Goal: Navigation & Orientation: Find specific page/section

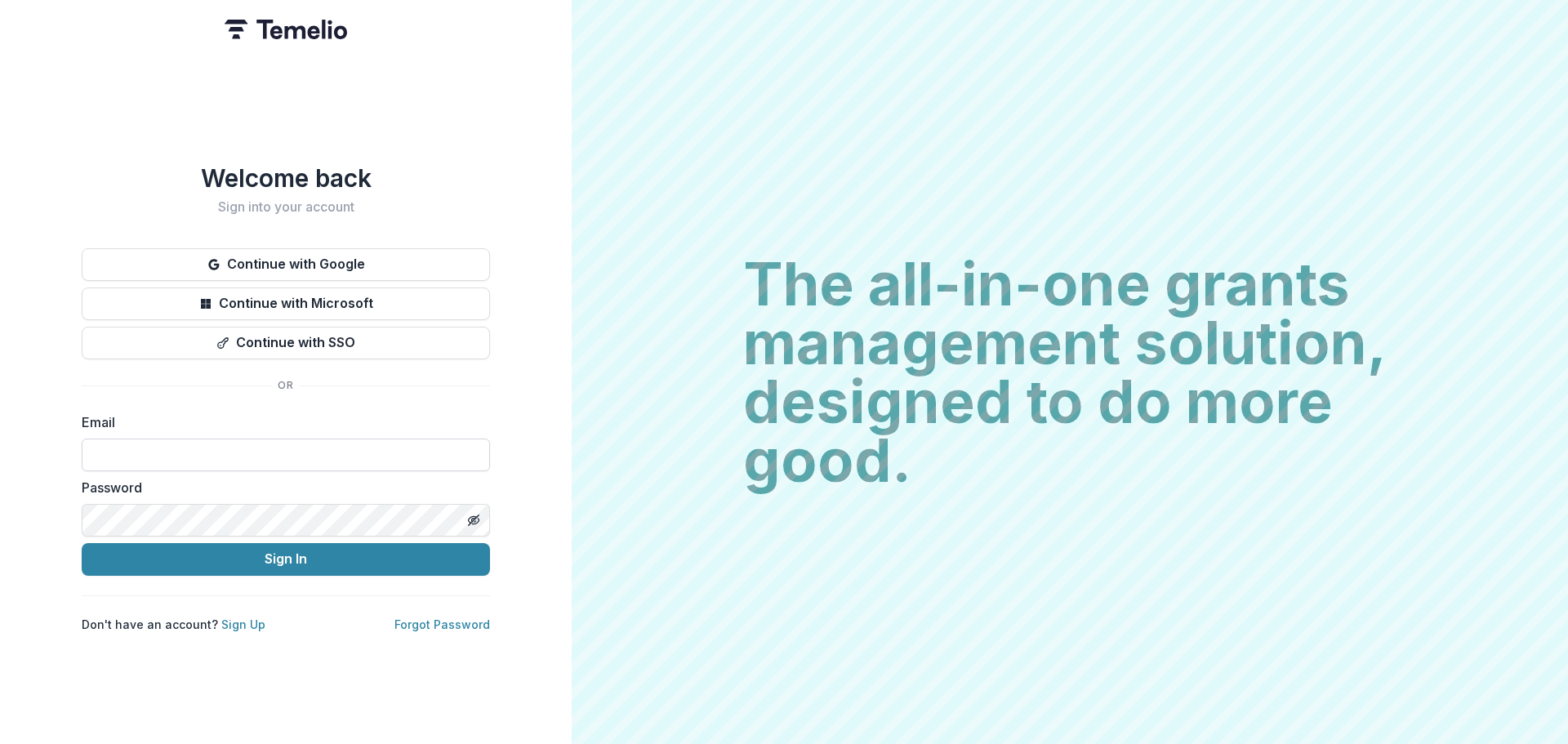
click at [269, 448] on input at bounding box center [286, 455] width 408 height 33
type input "**********"
click at [33, 460] on div "**********" at bounding box center [286, 372] width 571 height 744
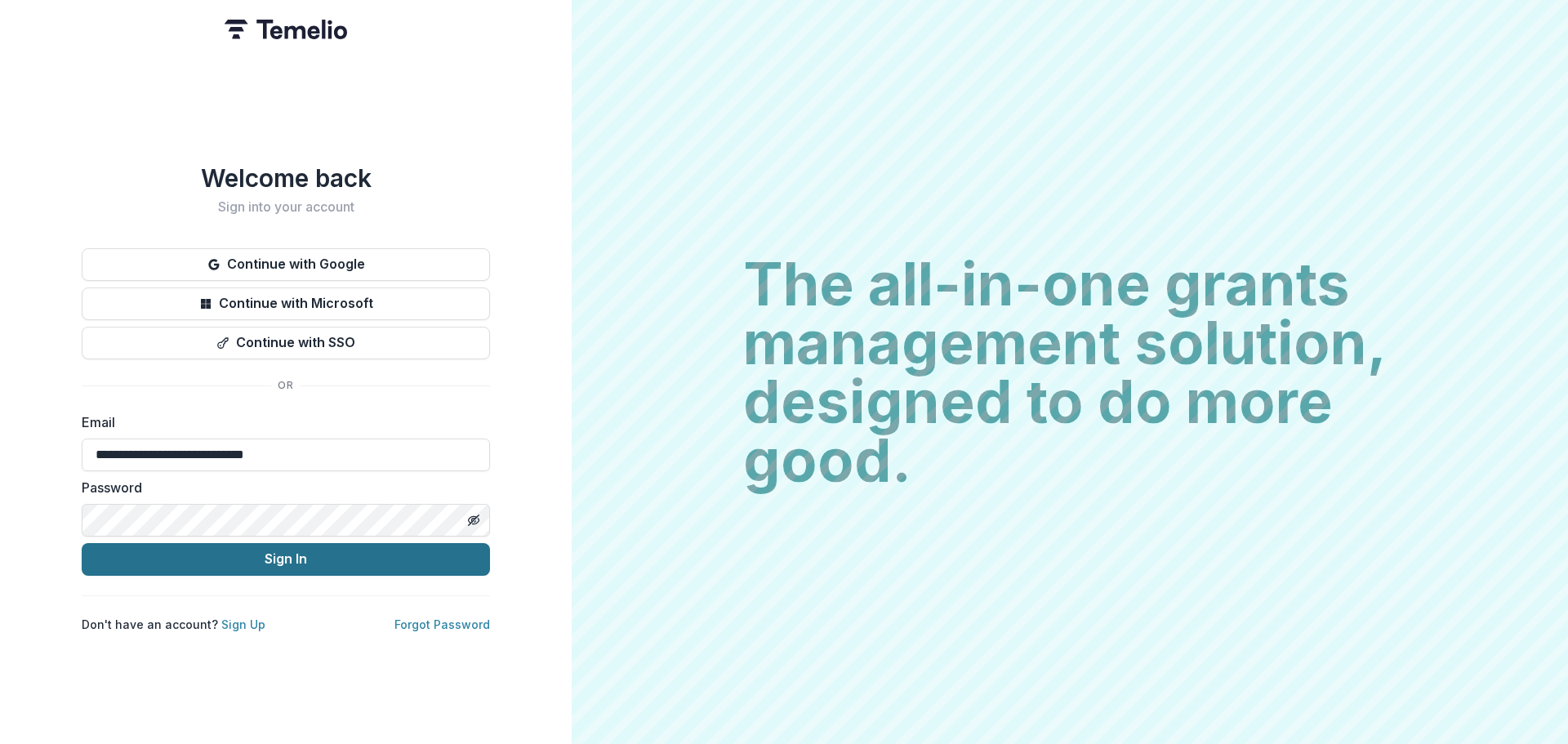
click at [113, 551] on button "Sign In" at bounding box center [286, 559] width 408 height 33
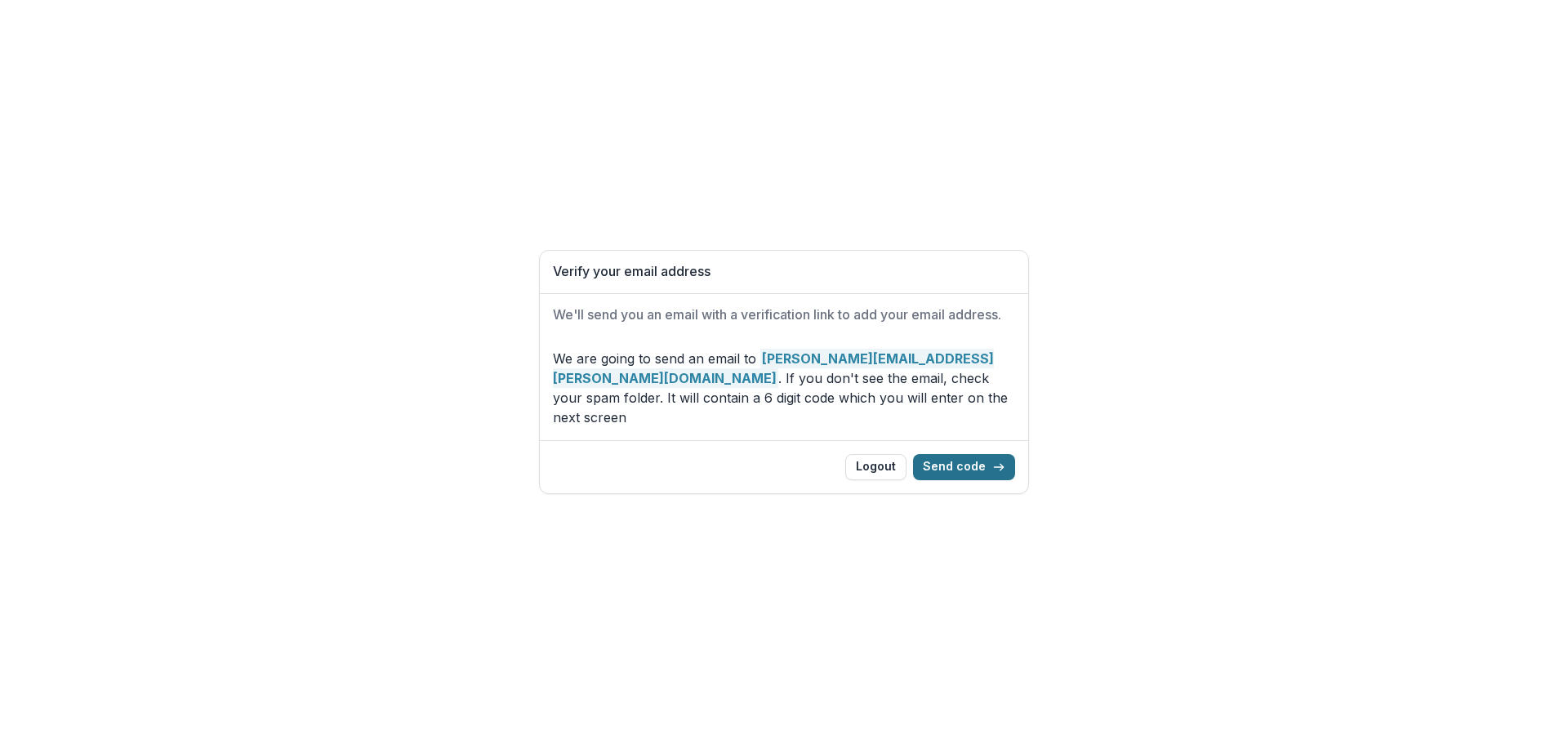
click at [952, 454] on button "Send code" at bounding box center [965, 467] width 102 height 26
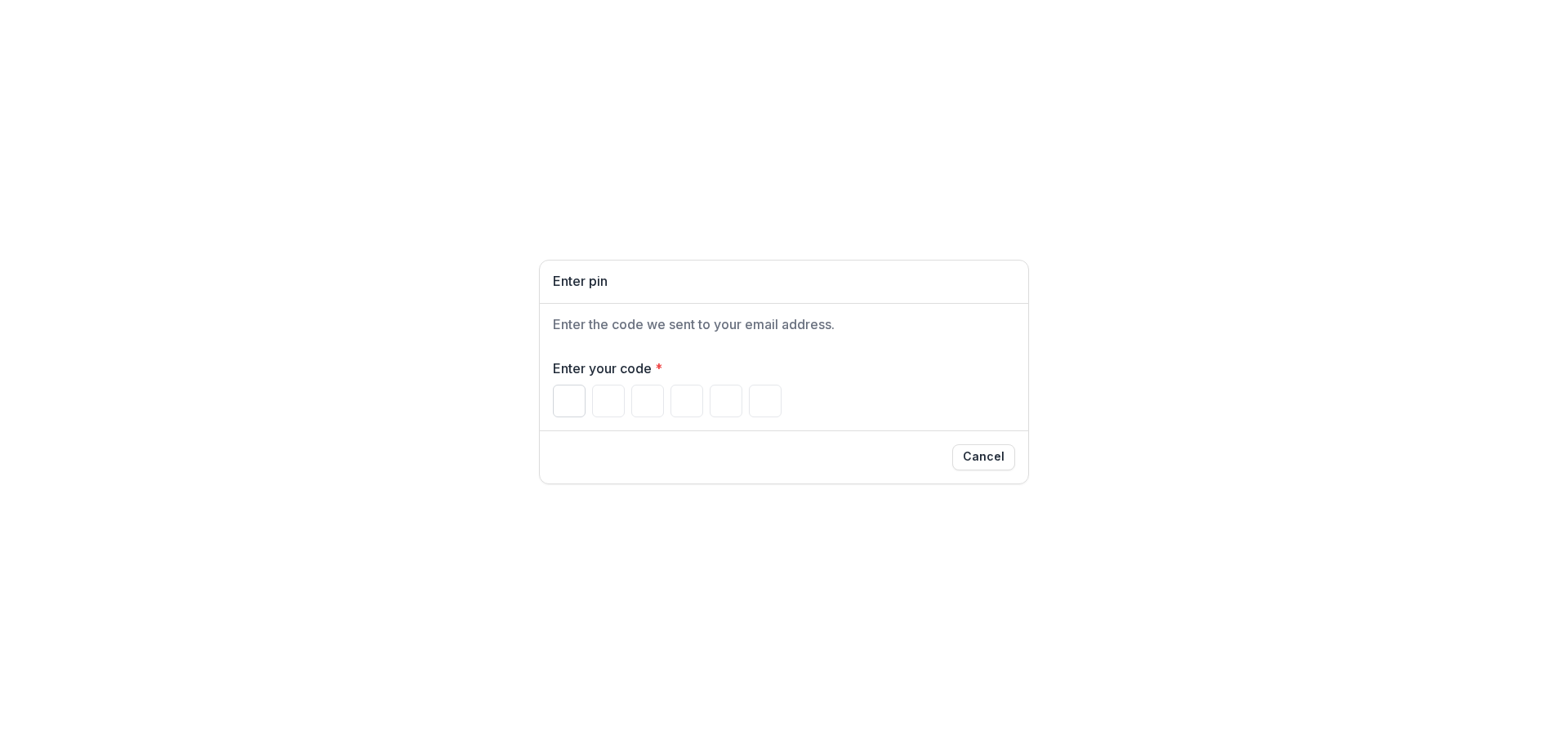
click at [574, 405] on input "Please enter your pin code" at bounding box center [570, 401] width 33 height 33
type input "*"
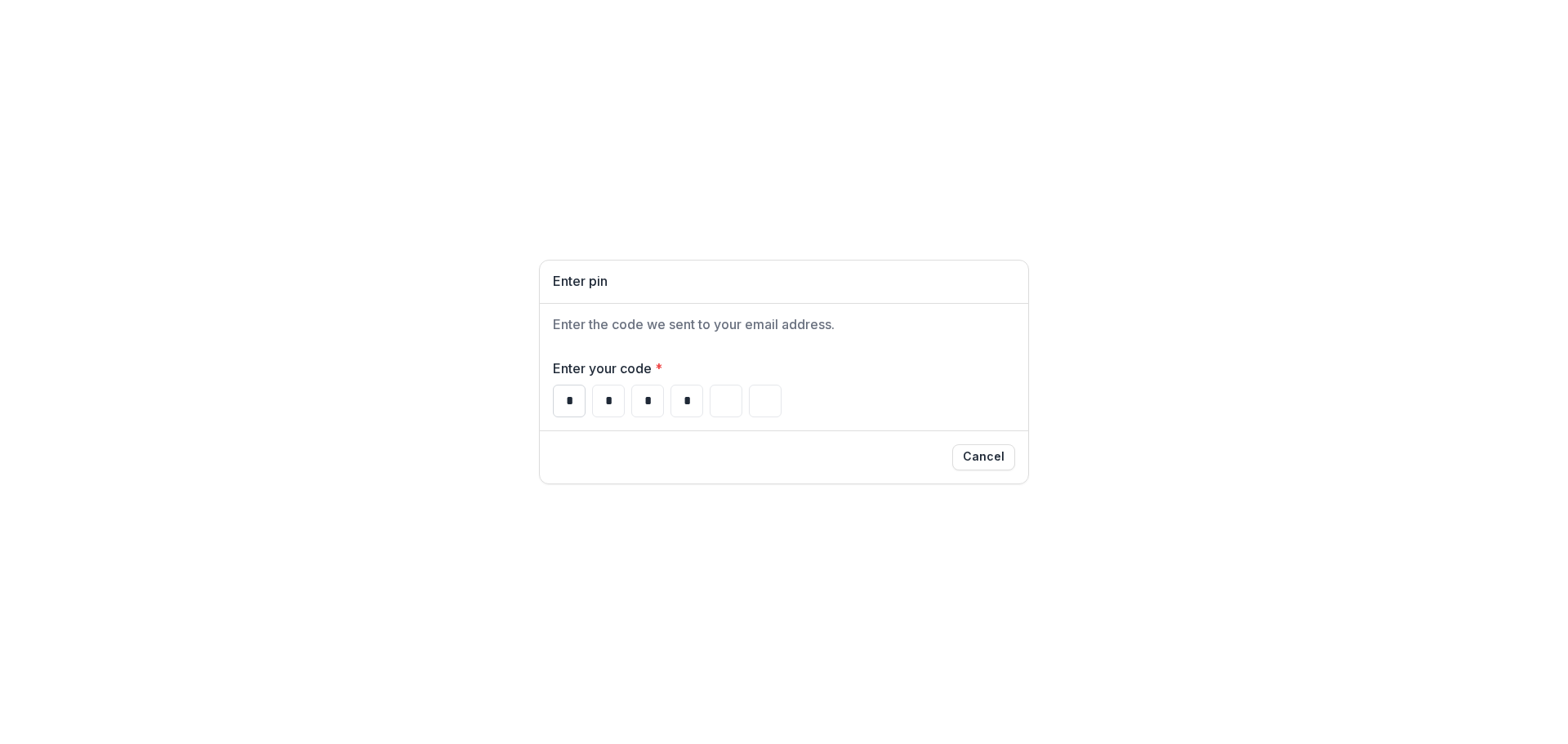
type input "*"
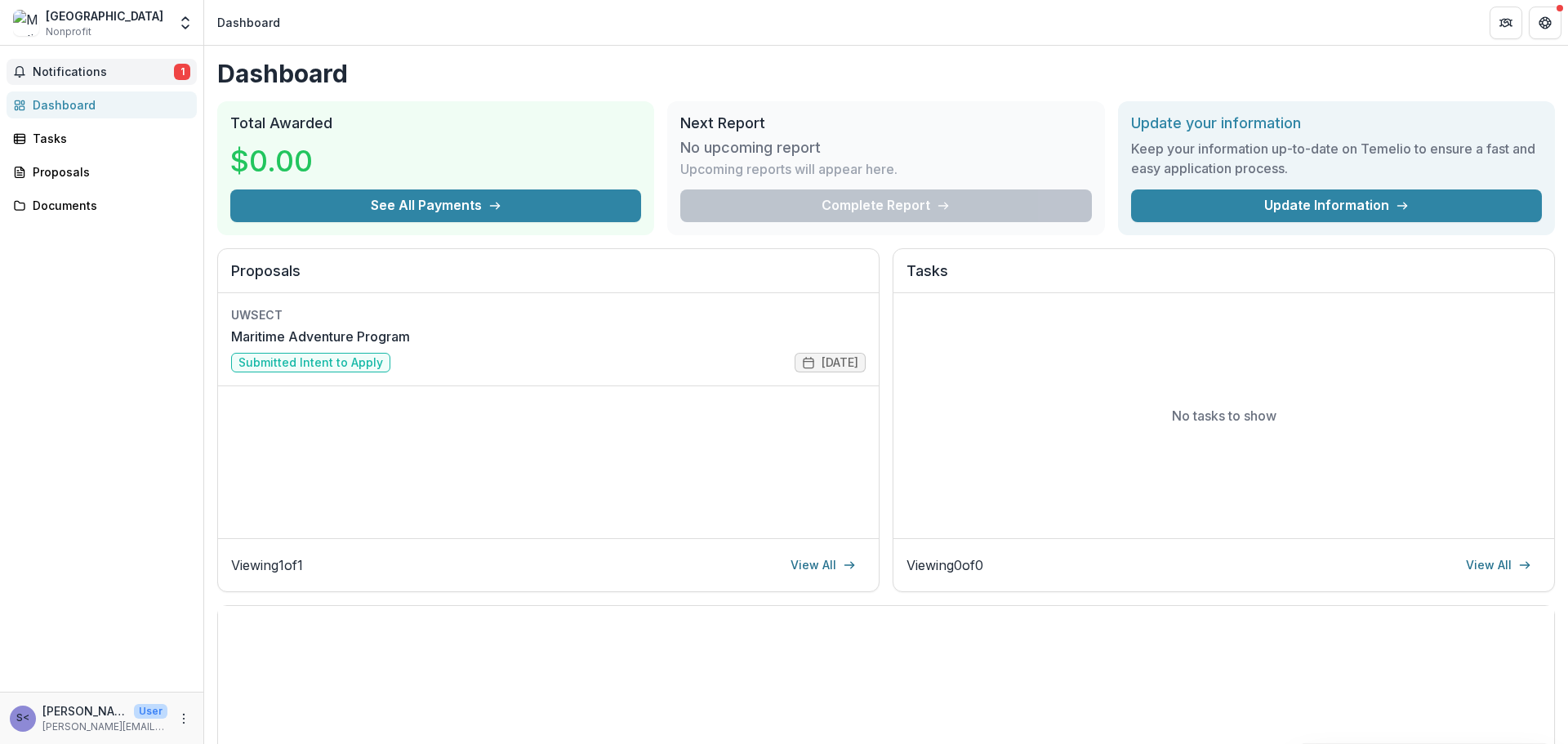
click at [91, 70] on span "Notifications" at bounding box center [103, 72] width 142 height 14
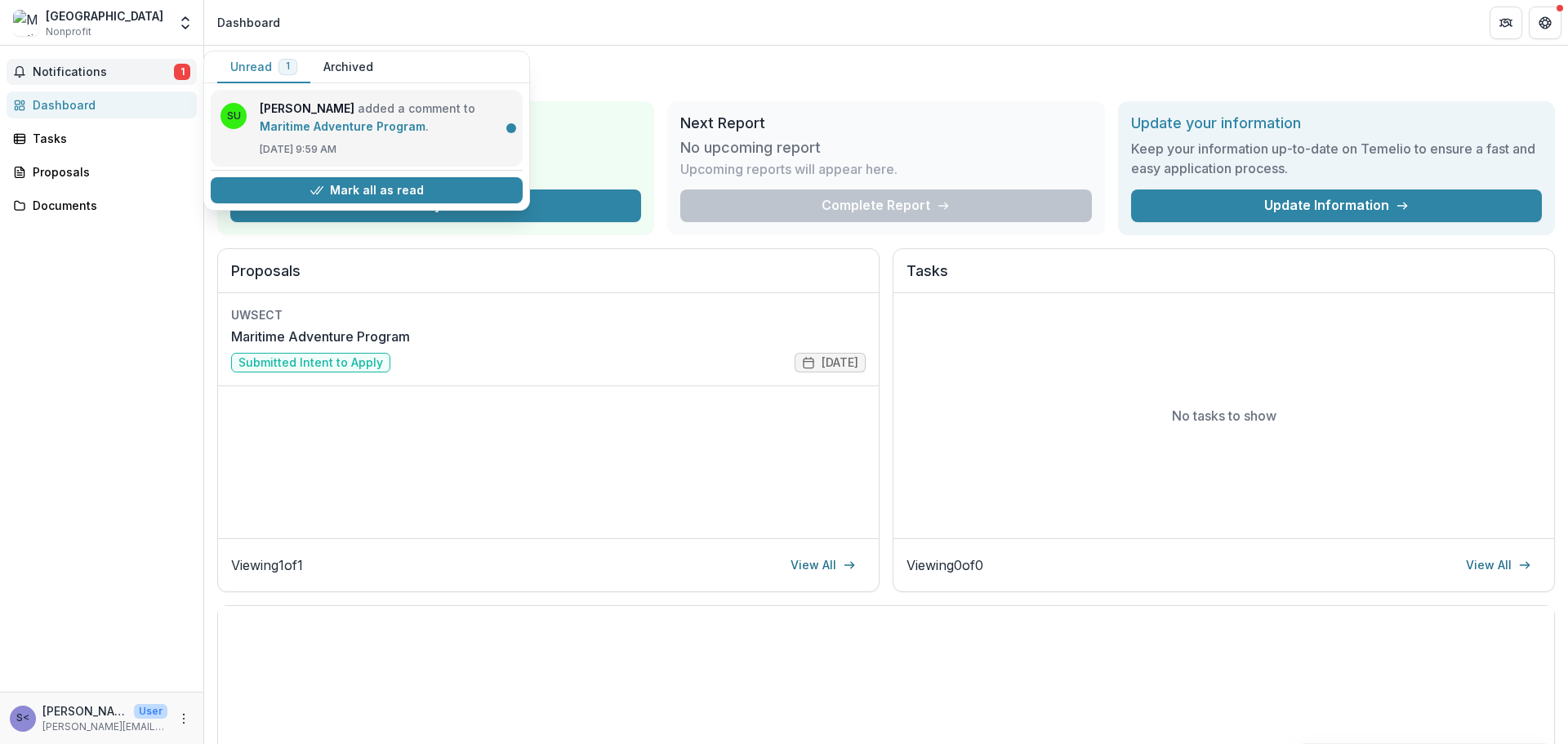
click at [425, 119] on link "Maritime Adventure Program" at bounding box center [342, 126] width 166 height 14
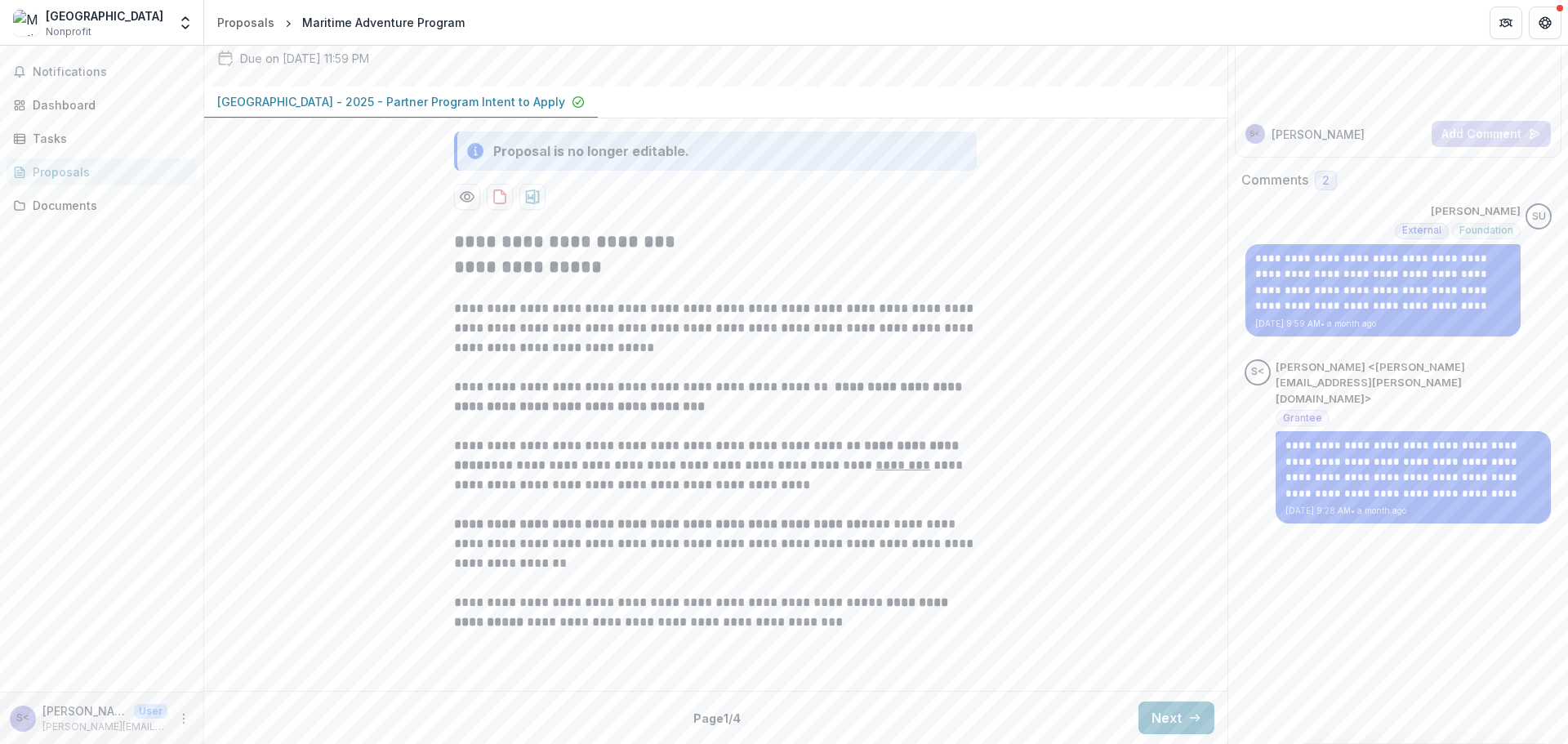
scroll to position [313, 0]
click at [1175, 713] on button "Next" at bounding box center [1176, 718] width 76 height 33
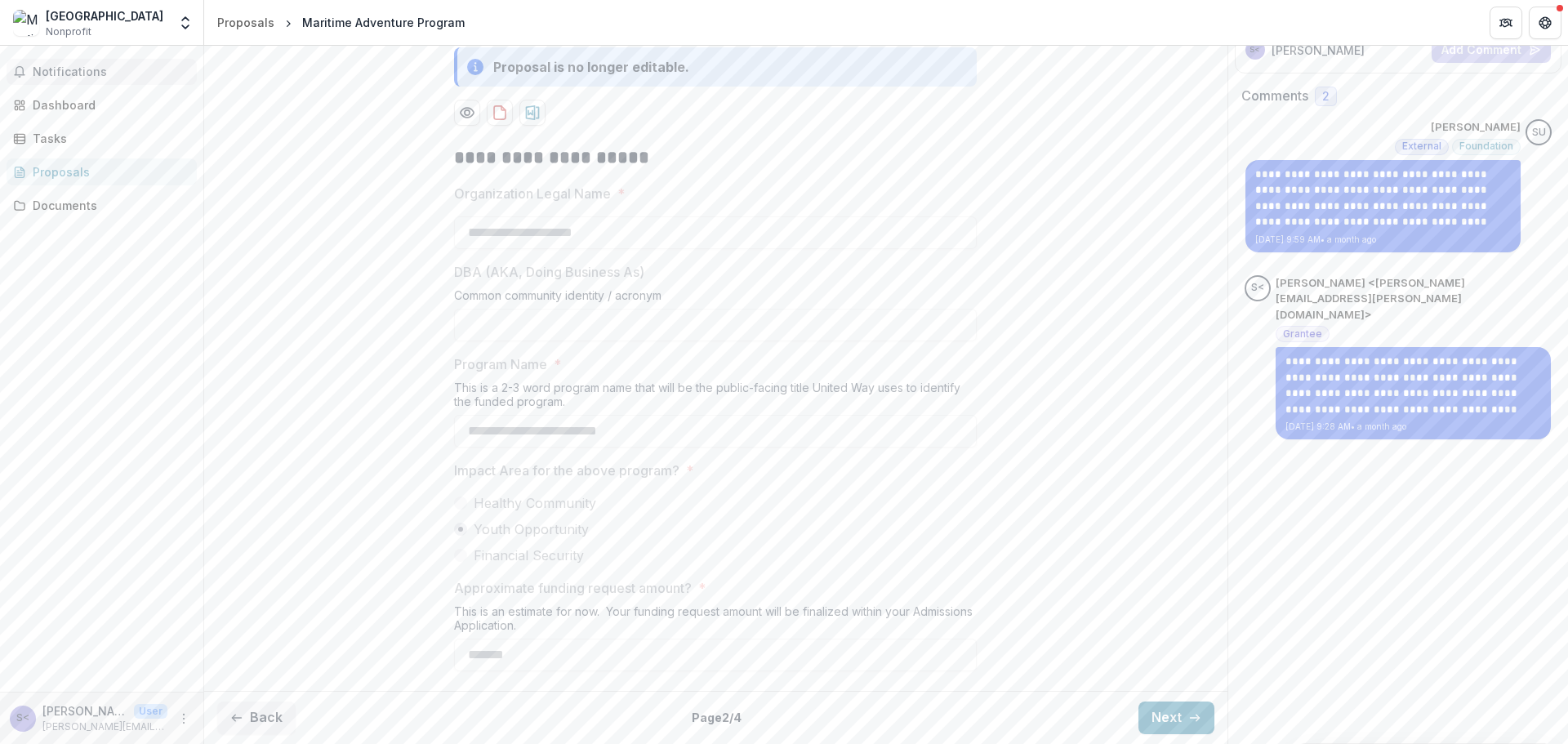
click at [43, 63] on button "Notifications" at bounding box center [102, 72] width 190 height 26
click at [148, 286] on div "Notifications Unread 0 Archived SU [PERSON_NAME] added a comment to Maritime Ad…" at bounding box center [102, 369] width 203 height 646
click at [87, 71] on span "Notifications" at bounding box center [112, 72] width 158 height 14
click at [62, 102] on div "Dashboard" at bounding box center [109, 105] width 151 height 17
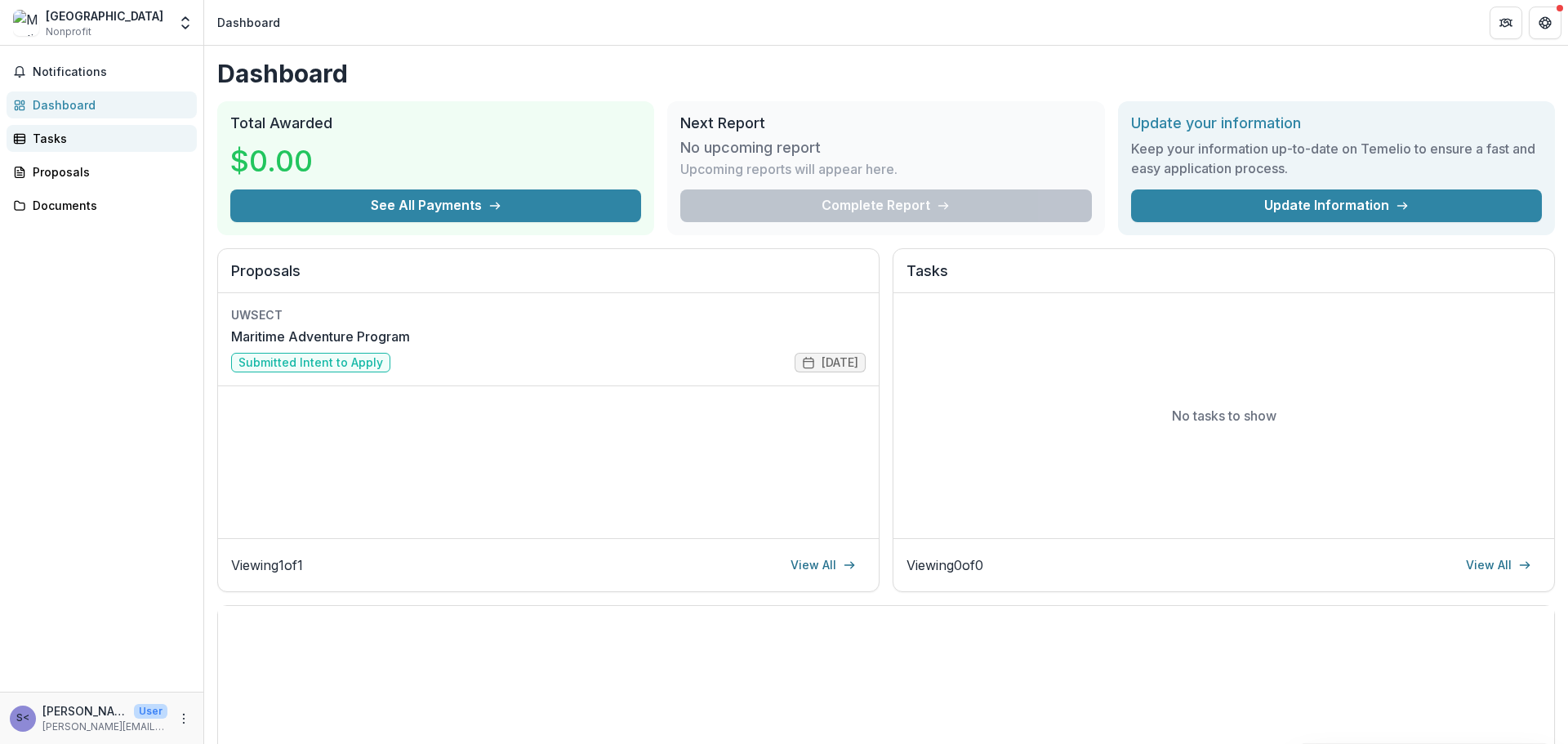
click at [58, 144] on div "Tasks" at bounding box center [109, 139] width 151 height 17
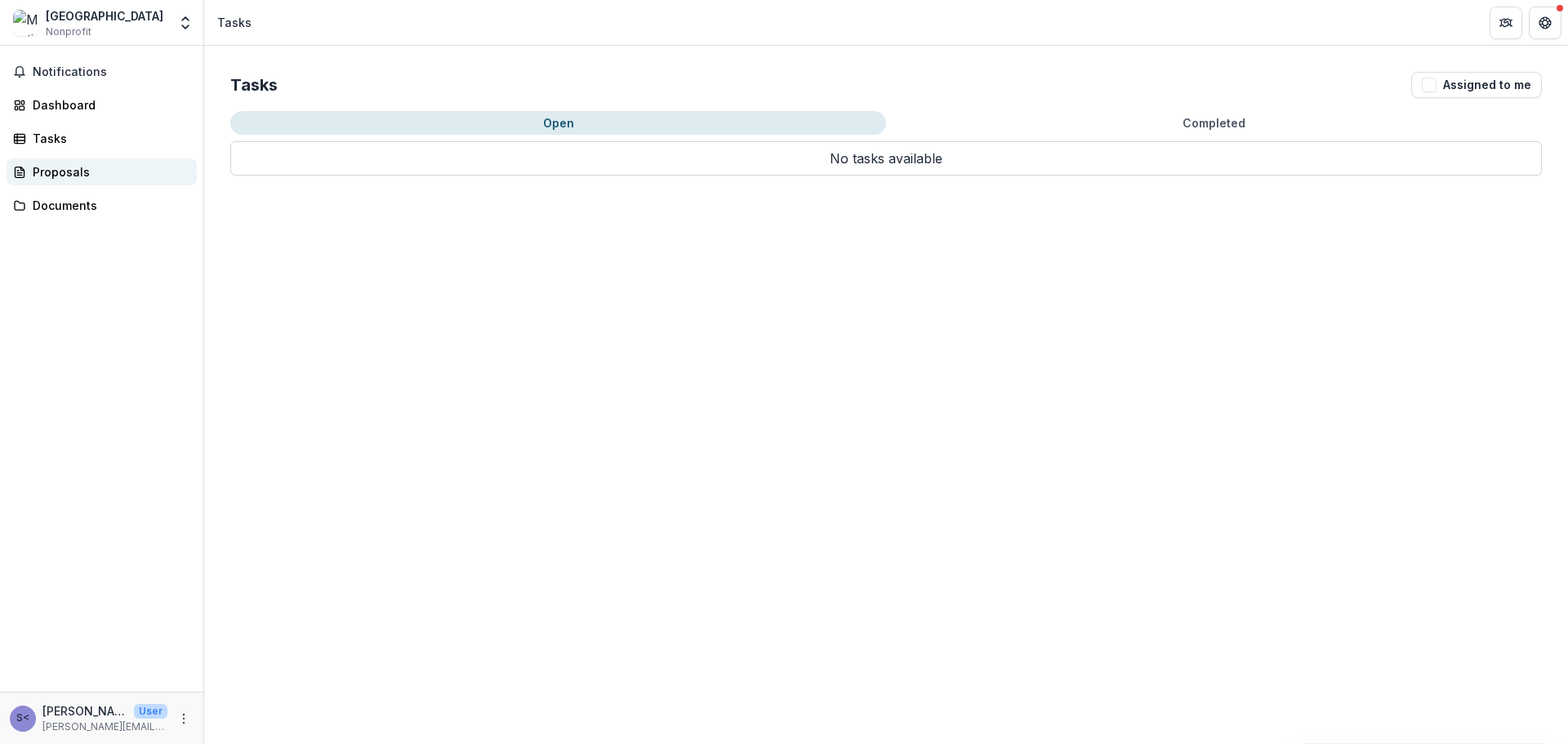
click at [82, 176] on div "Proposals" at bounding box center [109, 172] width 151 height 17
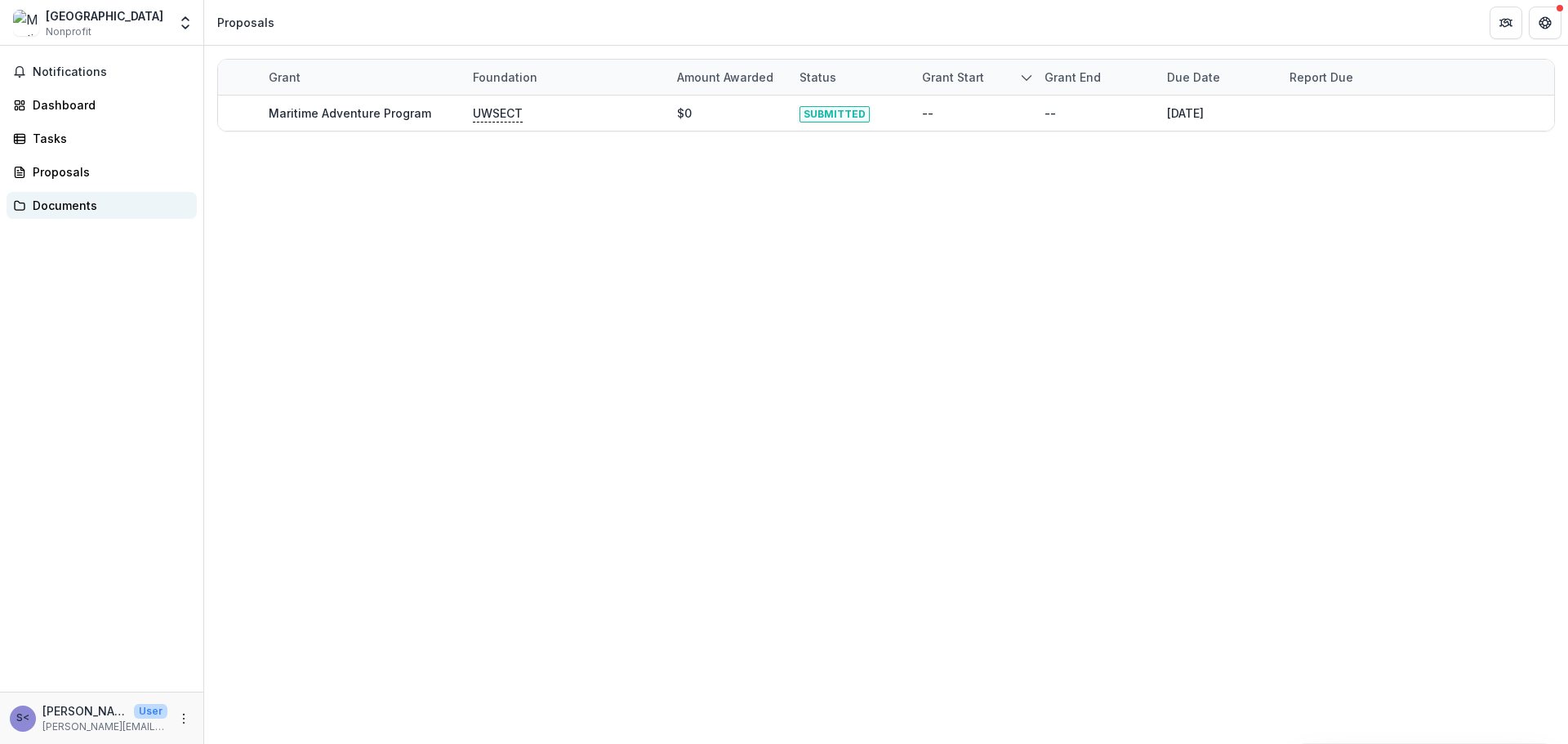
click at [61, 200] on div "Documents" at bounding box center [109, 206] width 151 height 17
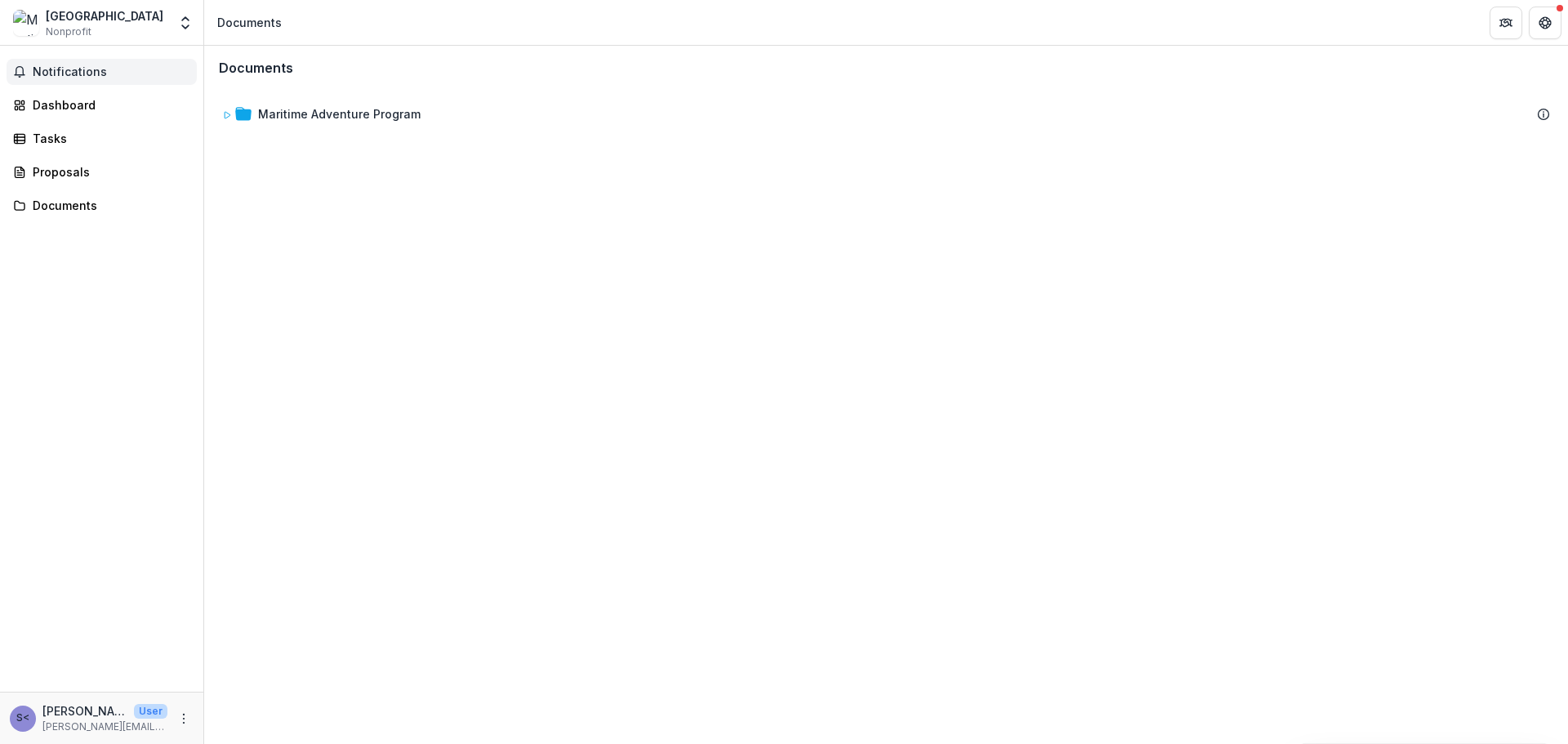
click at [69, 67] on span "Notifications" at bounding box center [112, 72] width 158 height 14
click at [153, 260] on div "Notifications Unread 0 Archived You don't have any unread notifications We'll n…" at bounding box center [102, 369] width 203 height 646
click at [73, 117] on link "Dashboard" at bounding box center [102, 104] width 190 height 27
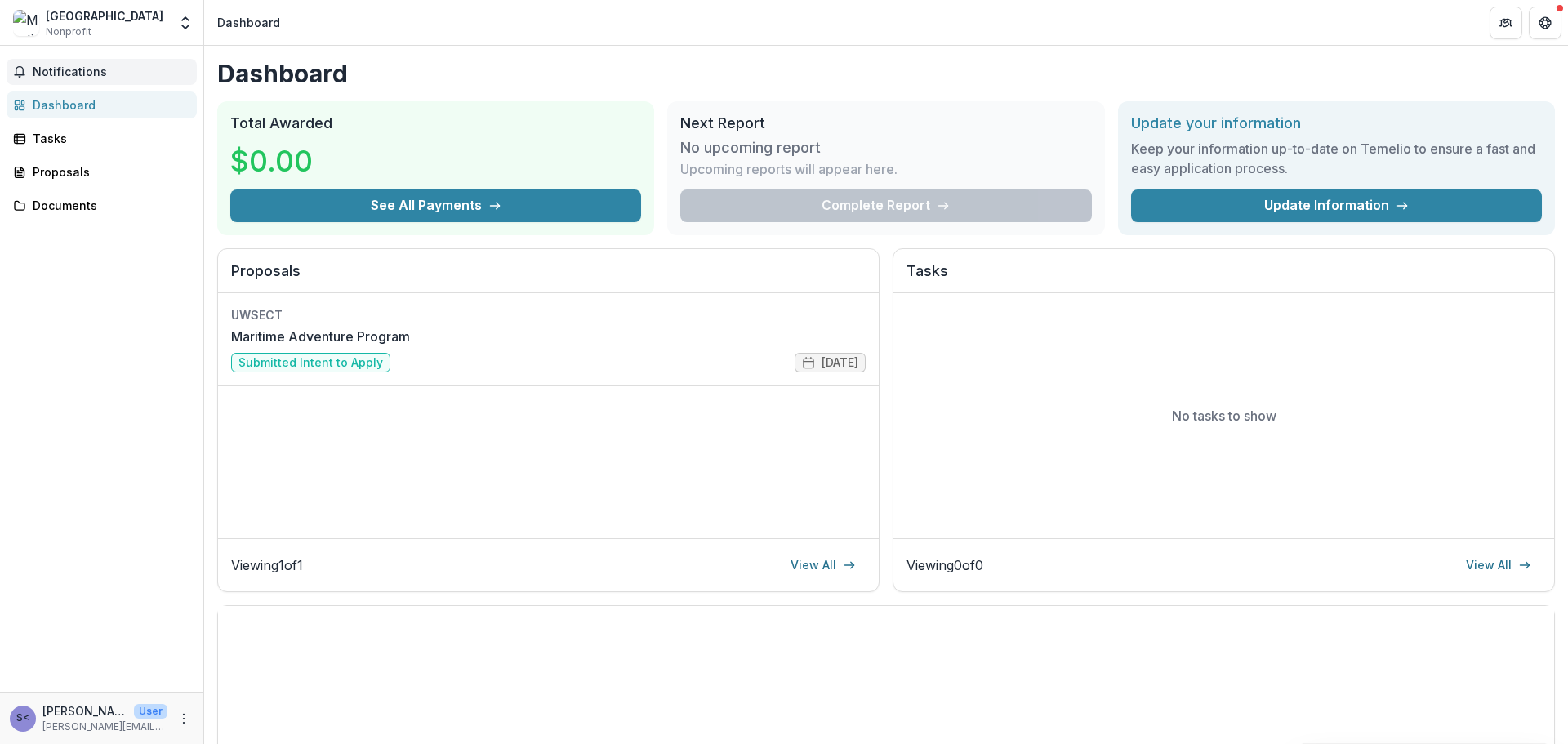
click at [59, 75] on span "Notifications" at bounding box center [112, 72] width 158 height 14
click at [160, 309] on div "Notifications Unread 0 Archived You don't have any unread notifications We'll n…" at bounding box center [102, 369] width 203 height 646
click at [67, 174] on div "Proposals" at bounding box center [109, 172] width 151 height 17
